Goal: Task Accomplishment & Management: Use online tool/utility

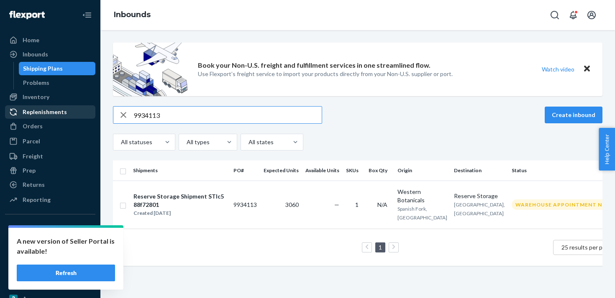
click at [52, 110] on div "Replenishments" at bounding box center [45, 112] width 44 height 8
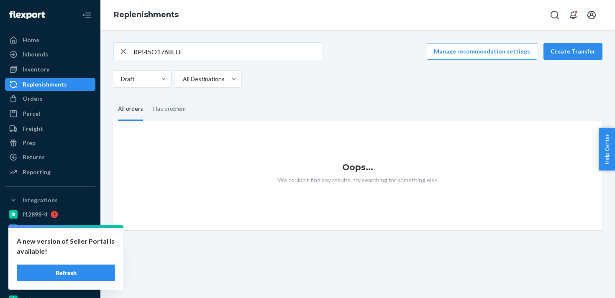
click at [125, 53] on icon "button" at bounding box center [123, 51] width 6 height 6
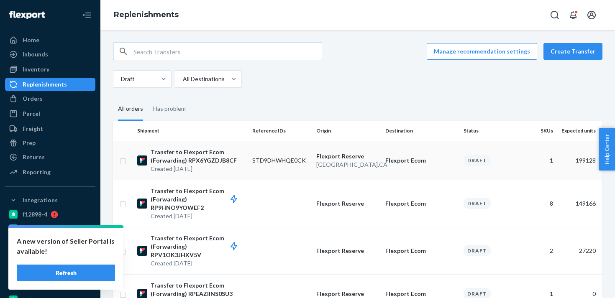
click at [358, 166] on p "[GEOGRAPHIC_DATA] , [GEOGRAPHIC_DATA]" at bounding box center [347, 165] width 62 height 8
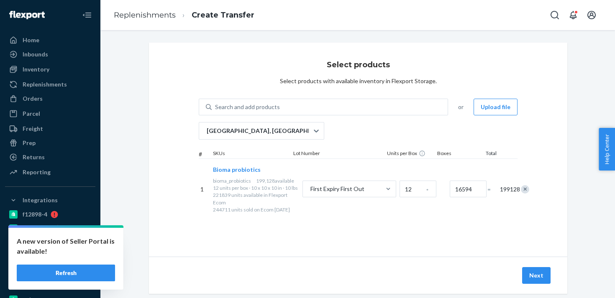
scroll to position [17, 0]
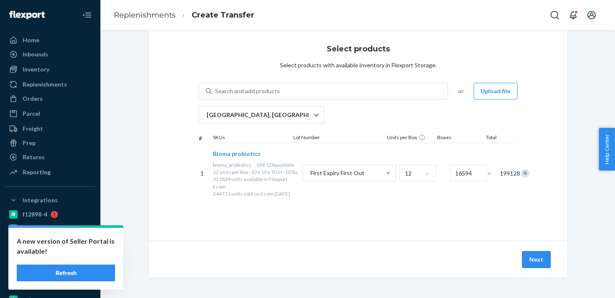
click at [542, 260] on button "Next" at bounding box center [536, 259] width 28 height 17
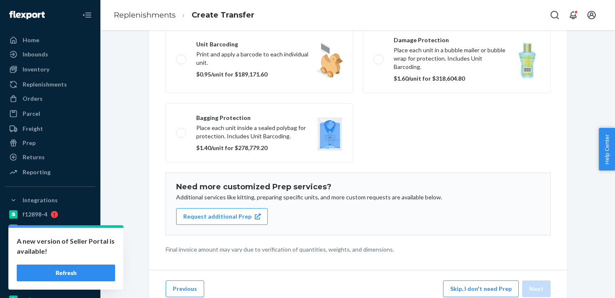
scroll to position [128, 0]
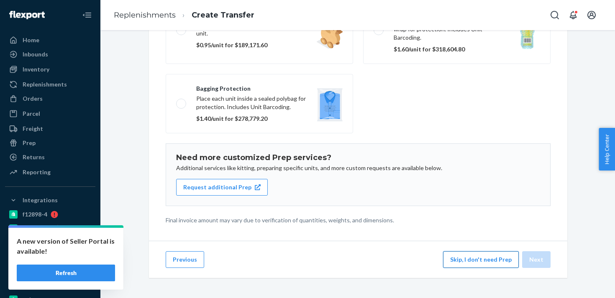
click at [492, 264] on button "Skip, I don't need Prep" at bounding box center [481, 259] width 76 height 17
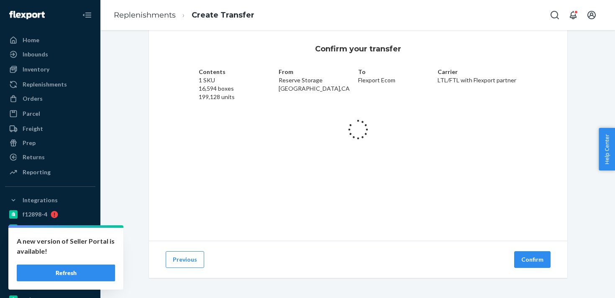
scroll to position [16, 0]
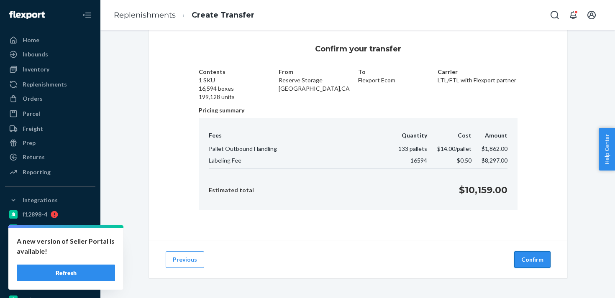
click at [533, 260] on button "Confirm" at bounding box center [532, 259] width 36 height 17
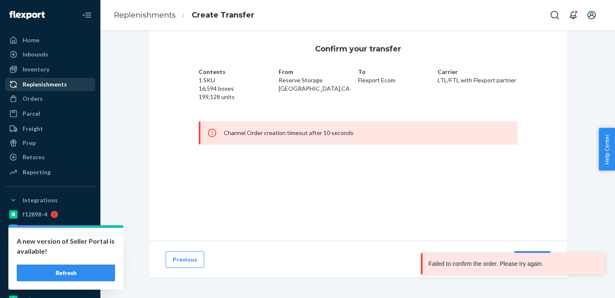
click at [45, 87] on div "Replenishments" at bounding box center [45, 84] width 44 height 8
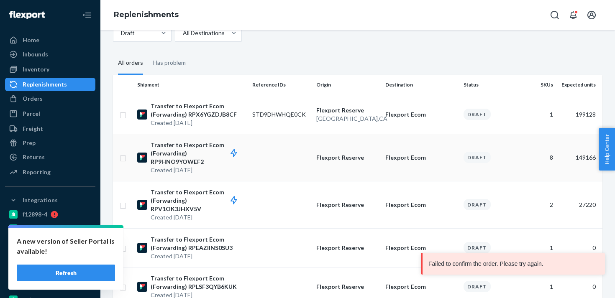
scroll to position [47, 0]
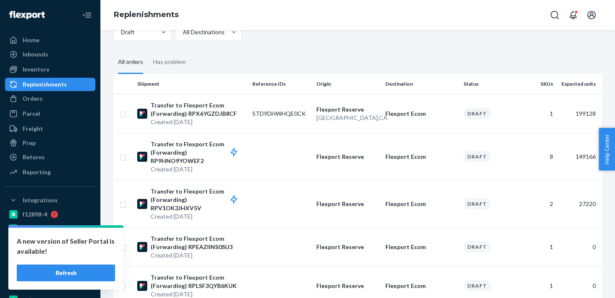
click at [86, 271] on button "Refresh" at bounding box center [66, 273] width 98 height 17
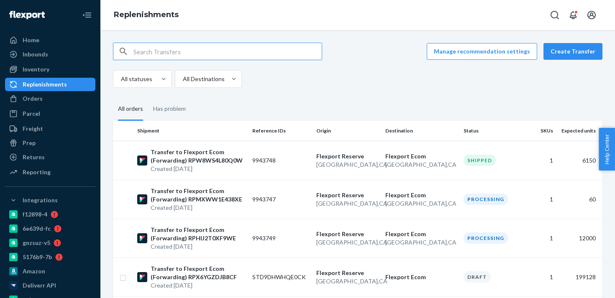
click at [69, 87] on div "Replenishments" at bounding box center [50, 85] width 89 height 12
click at [384, 163] on td "Flexport Ecom San Bernardino , CA" at bounding box center [421, 160] width 78 height 39
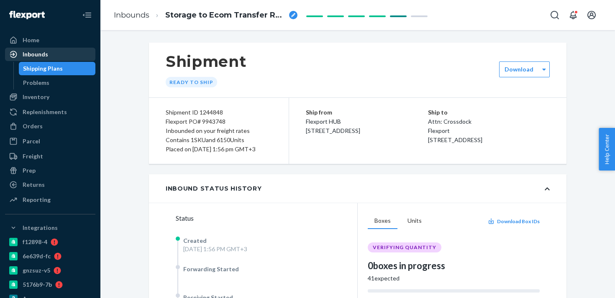
click at [65, 52] on div "Inbounds" at bounding box center [50, 54] width 89 height 12
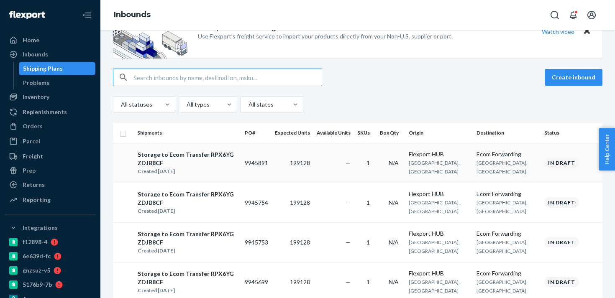
scroll to position [39, 0]
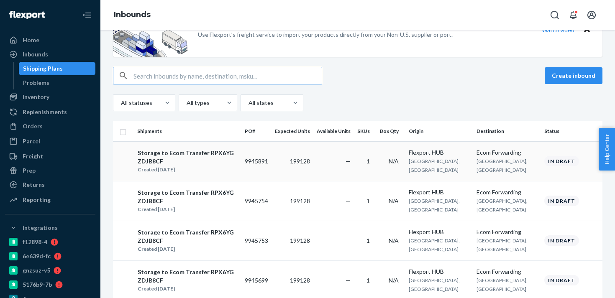
click at [354, 155] on td "—" at bounding box center [333, 161] width 41 height 40
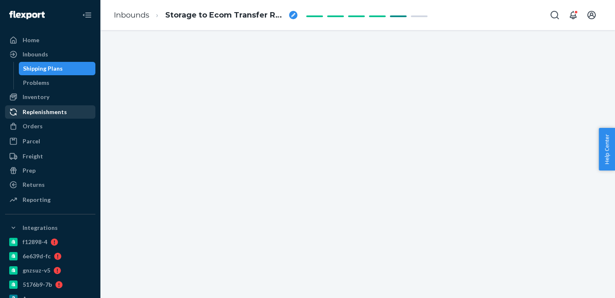
click at [61, 115] on div "Replenishments" at bounding box center [45, 112] width 44 height 8
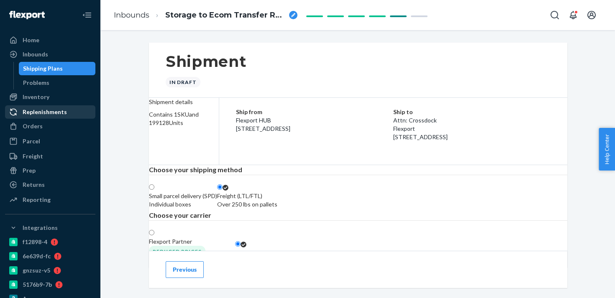
click at [56, 107] on div "Replenishments" at bounding box center [50, 112] width 89 height 12
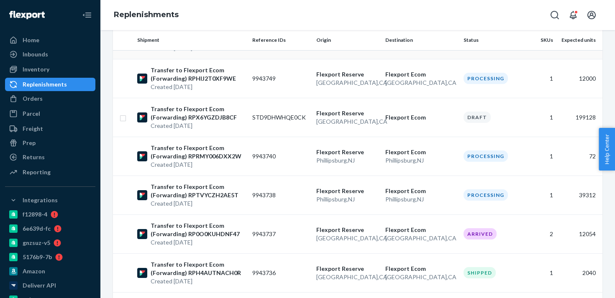
scroll to position [168, 0]
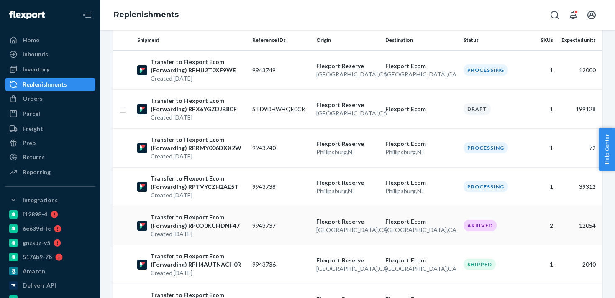
click at [363, 230] on p "[GEOGRAPHIC_DATA] , [GEOGRAPHIC_DATA]" at bounding box center [347, 230] width 62 height 8
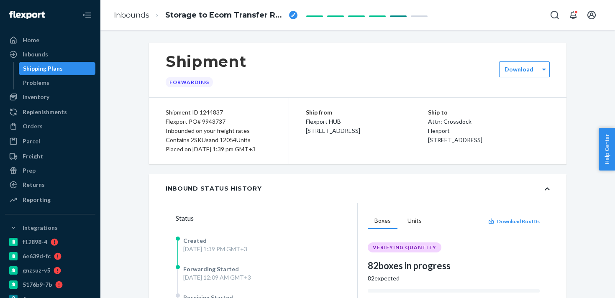
click at [77, 68] on div "Shipping Plans" at bounding box center [57, 69] width 75 height 12
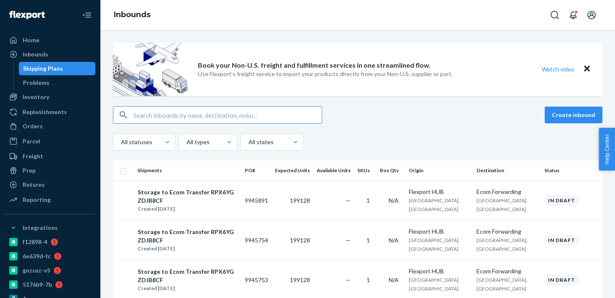
type input "9943720"
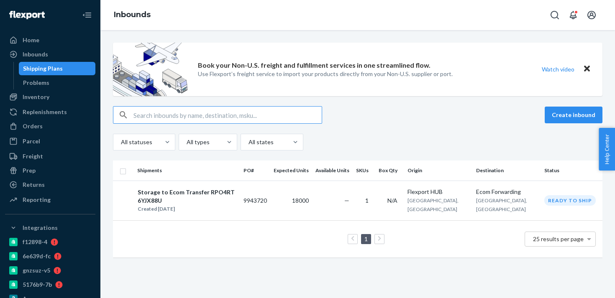
type input "9943720"
click at [270, 204] on td "9943720" at bounding box center [255, 201] width 30 height 40
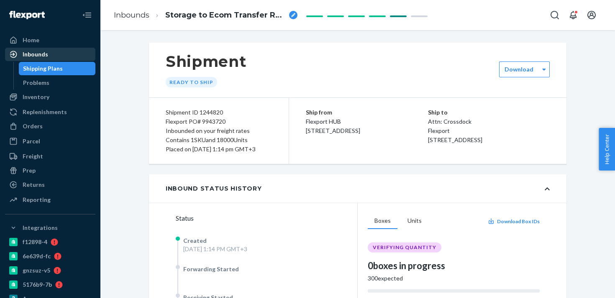
click at [70, 54] on div "Inbounds" at bounding box center [50, 54] width 89 height 12
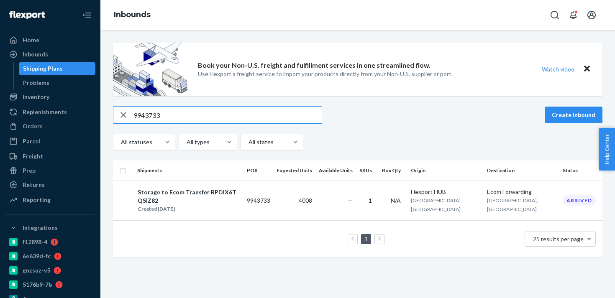
type input "9943733"
click at [240, 201] on div "Storage to Ecom Transfer RPDIX6TQSIZ82 Created Sep 22, 2025" at bounding box center [188, 201] width 103 height 26
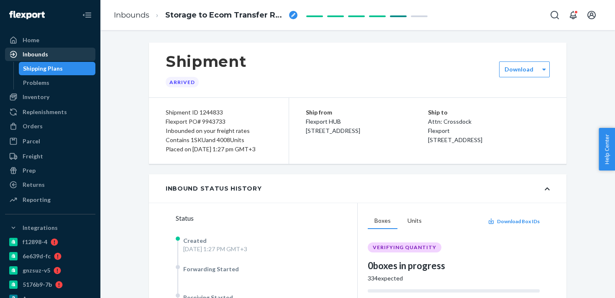
click at [83, 56] on div "Inbounds" at bounding box center [50, 54] width 89 height 12
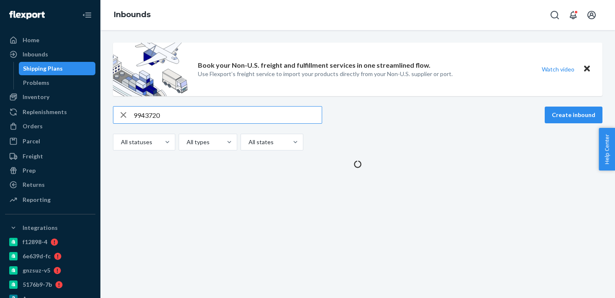
type input "9943720"
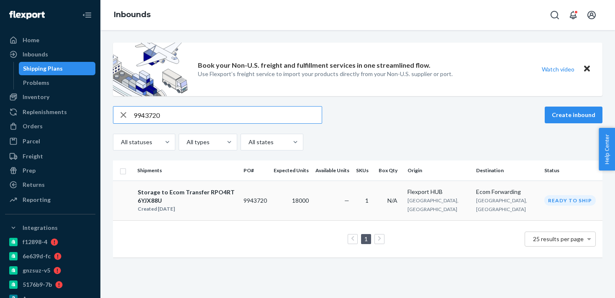
click at [301, 211] on td "18000" at bounding box center [291, 201] width 42 height 40
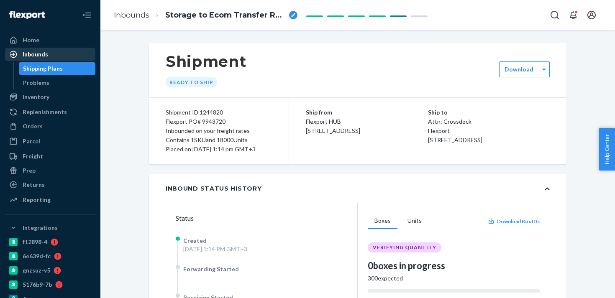
click at [59, 55] on div "Inbounds" at bounding box center [50, 54] width 89 height 12
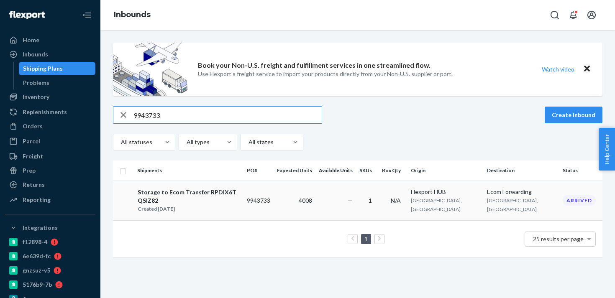
type input "9943733"
click at [306, 195] on td "4008" at bounding box center [294, 201] width 42 height 40
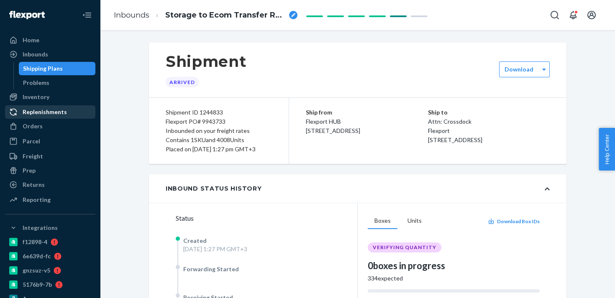
click at [51, 110] on div "Replenishments" at bounding box center [45, 112] width 44 height 8
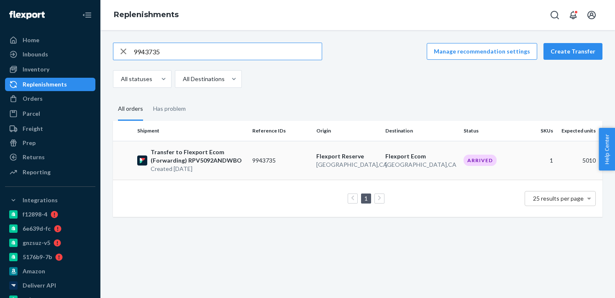
type input "9943735"
click at [260, 160] on td "9943735" at bounding box center [281, 160] width 64 height 39
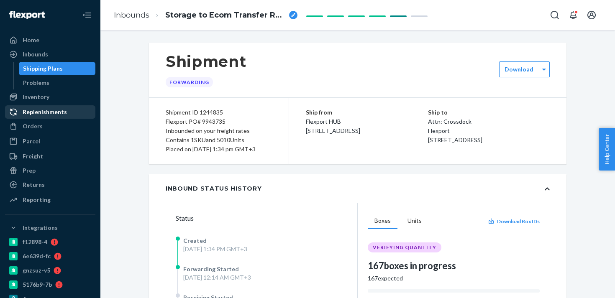
click at [62, 115] on div "Replenishments" at bounding box center [45, 112] width 44 height 8
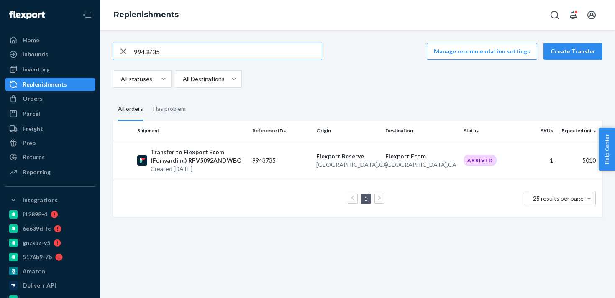
click at [154, 53] on input "9943735" at bounding box center [227, 51] width 188 height 17
type input "9943736"
click at [279, 165] on td "9943736" at bounding box center [281, 160] width 64 height 39
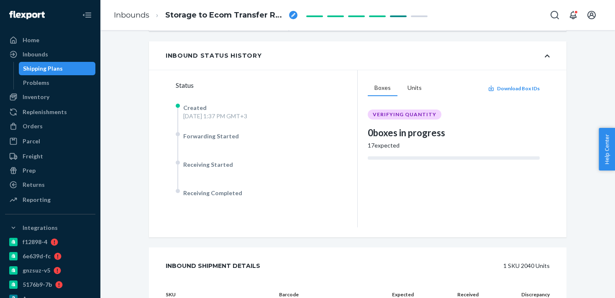
scroll to position [110, 0]
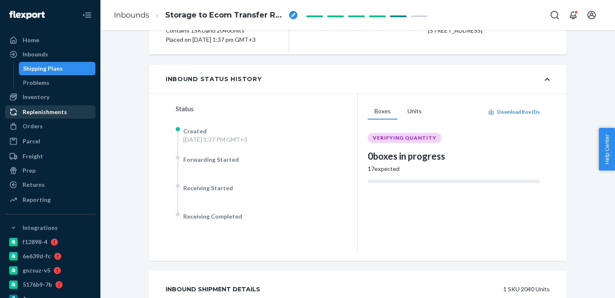
click at [51, 113] on div "Replenishments" at bounding box center [45, 112] width 44 height 8
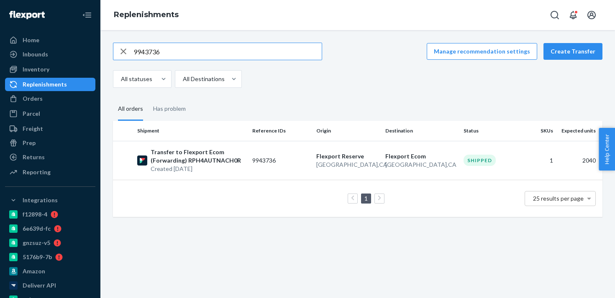
click at [147, 51] on input "9943736" at bounding box center [227, 51] width 188 height 17
type input "9943737"
click at [286, 160] on td "9943737" at bounding box center [281, 160] width 64 height 39
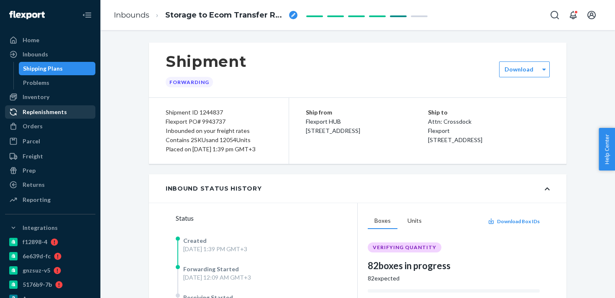
click at [60, 108] on div "Replenishments" at bounding box center [45, 112] width 44 height 8
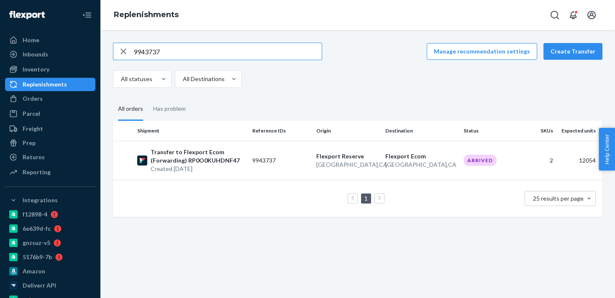
click at [144, 52] on input "9943737" at bounding box center [227, 51] width 188 height 17
type input "9943738"
click at [295, 170] on td "9943738" at bounding box center [281, 160] width 64 height 39
click at [142, 53] on input "9943738" at bounding box center [227, 51] width 188 height 17
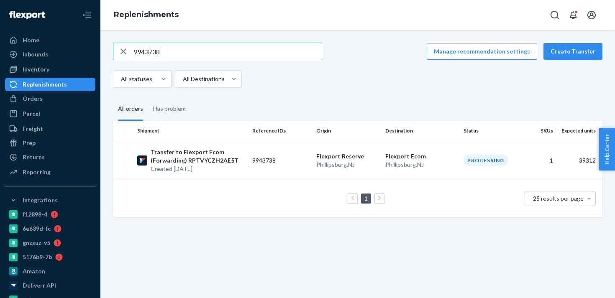
click at [142, 53] on input "9943738" at bounding box center [227, 51] width 188 height 17
type input "9943740"
click at [313, 161] on td "Flexport Reserve Phillipsburg , NJ" at bounding box center [347, 160] width 69 height 39
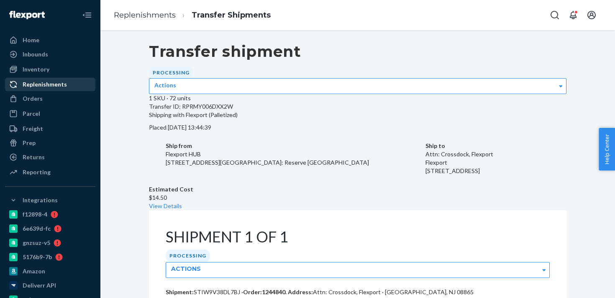
click at [64, 87] on div "Replenishments" at bounding box center [45, 84] width 44 height 8
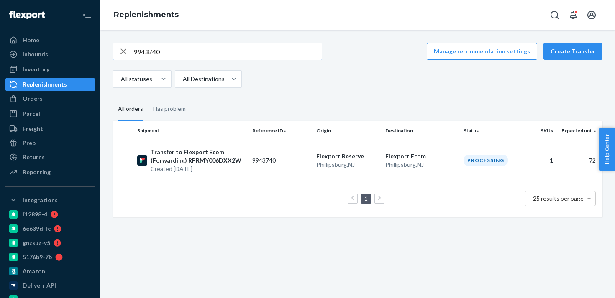
click at [156, 54] on input "9943740" at bounding box center [227, 51] width 188 height 17
type input "9943747"
click at [347, 156] on p "Flexport Reserve" at bounding box center [347, 156] width 62 height 8
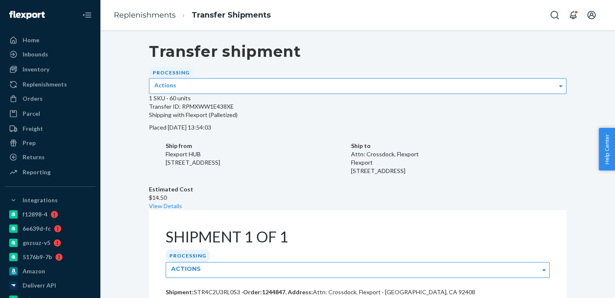
scroll to position [86, 0]
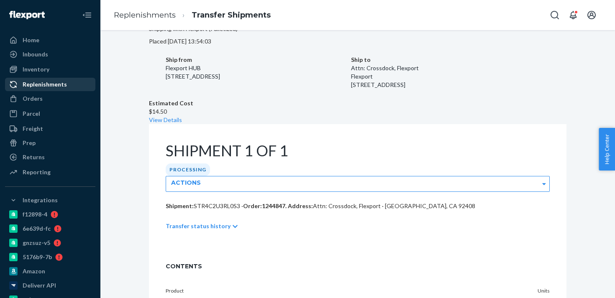
click at [61, 82] on div "Replenishments" at bounding box center [45, 84] width 44 height 8
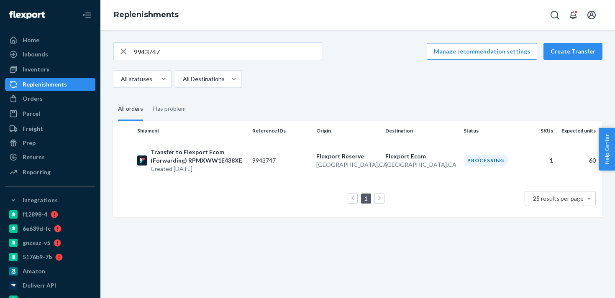
click at [151, 52] on input "9943747" at bounding box center [227, 51] width 188 height 17
type input "9943748"
click at [305, 158] on td "9943748" at bounding box center [281, 160] width 64 height 39
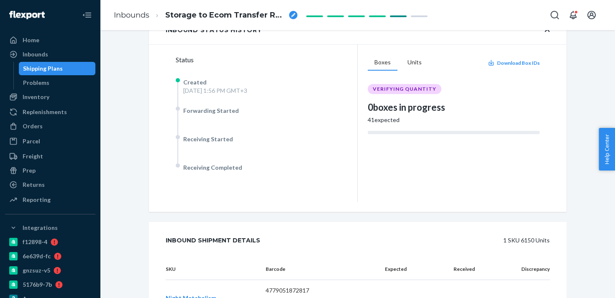
scroll to position [145, 0]
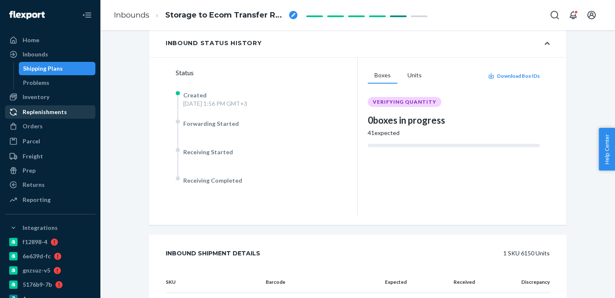
click at [62, 116] on div "Replenishments" at bounding box center [45, 112] width 44 height 8
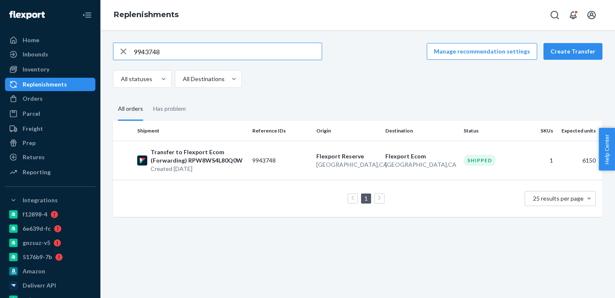
click at [141, 55] on input "9943748" at bounding box center [227, 51] width 188 height 17
type input "9943749"
click at [311, 148] on td "9943749" at bounding box center [281, 160] width 64 height 39
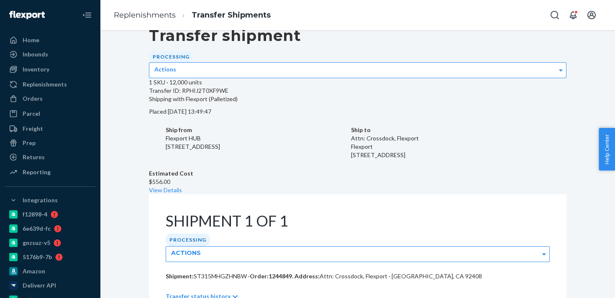
scroll to position [18, 0]
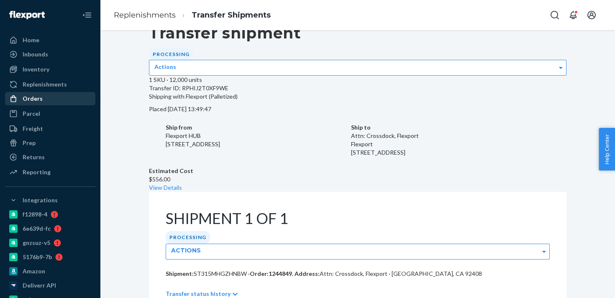
click at [37, 98] on div "Orders" at bounding box center [33, 98] width 20 height 8
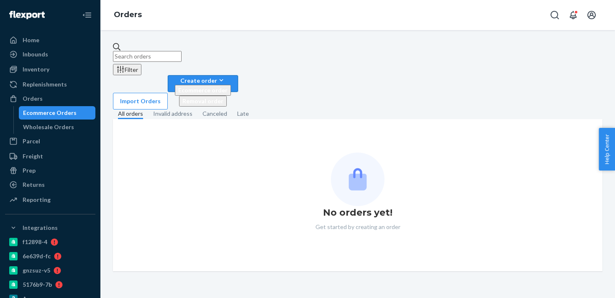
click at [231, 76] on div "Create order" at bounding box center [203, 80] width 56 height 9
click at [227, 87] on span "Ecommerce order" at bounding box center [202, 90] width 49 height 7
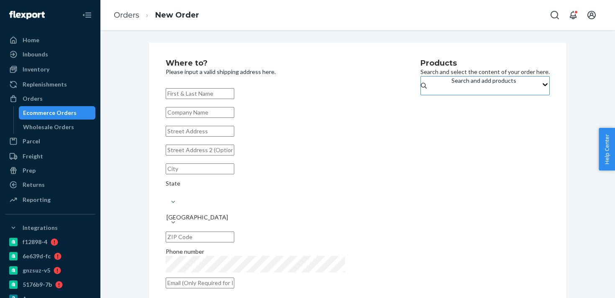
click at [462, 91] on div "Search and add products" at bounding box center [483, 86] width 65 height 18
click at [452, 91] on input "Search and add products" at bounding box center [451, 90] width 1 height 8
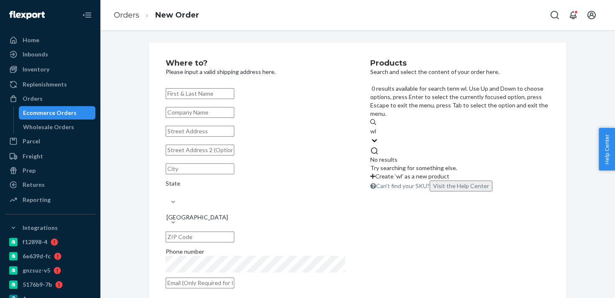
type input "w"
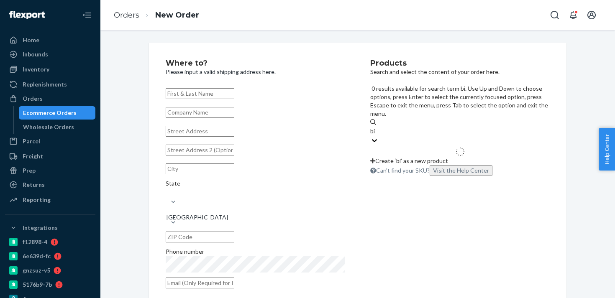
type input "b"
